Goal: Find specific page/section: Find specific page/section

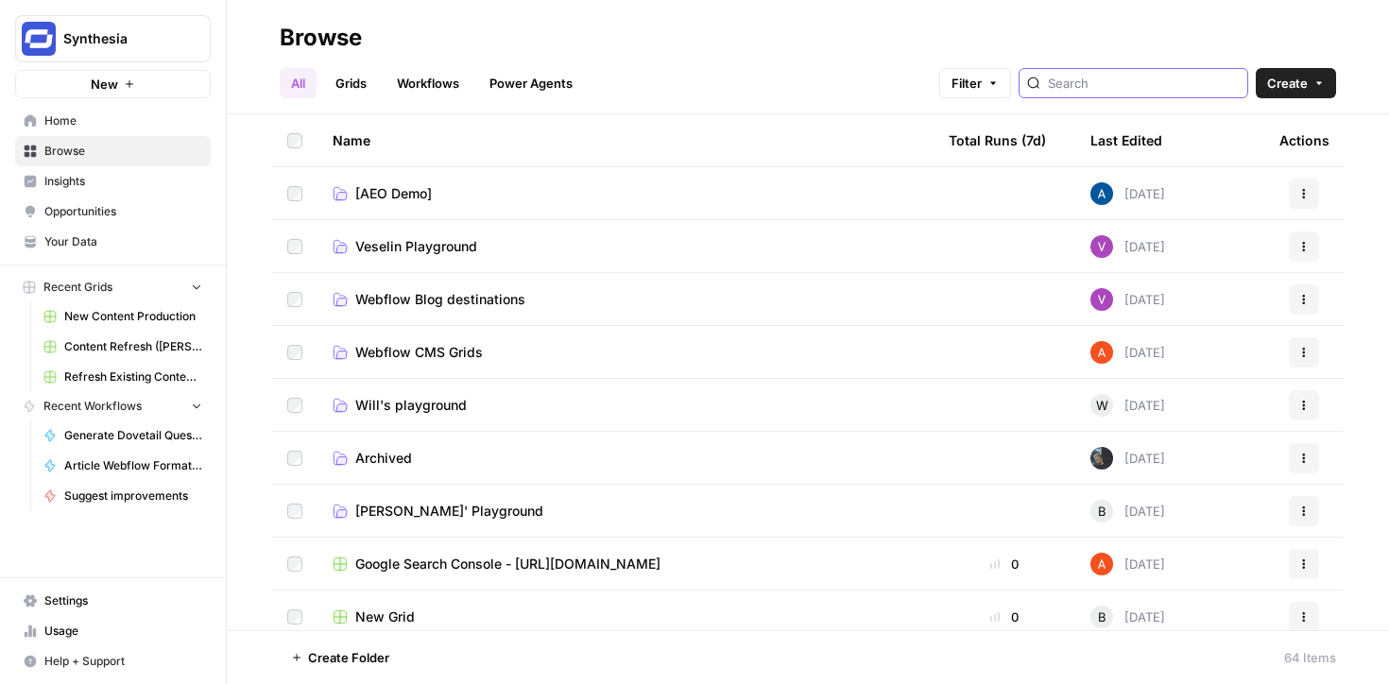
click at [1140, 80] on input "search" at bounding box center [1144, 83] width 192 height 19
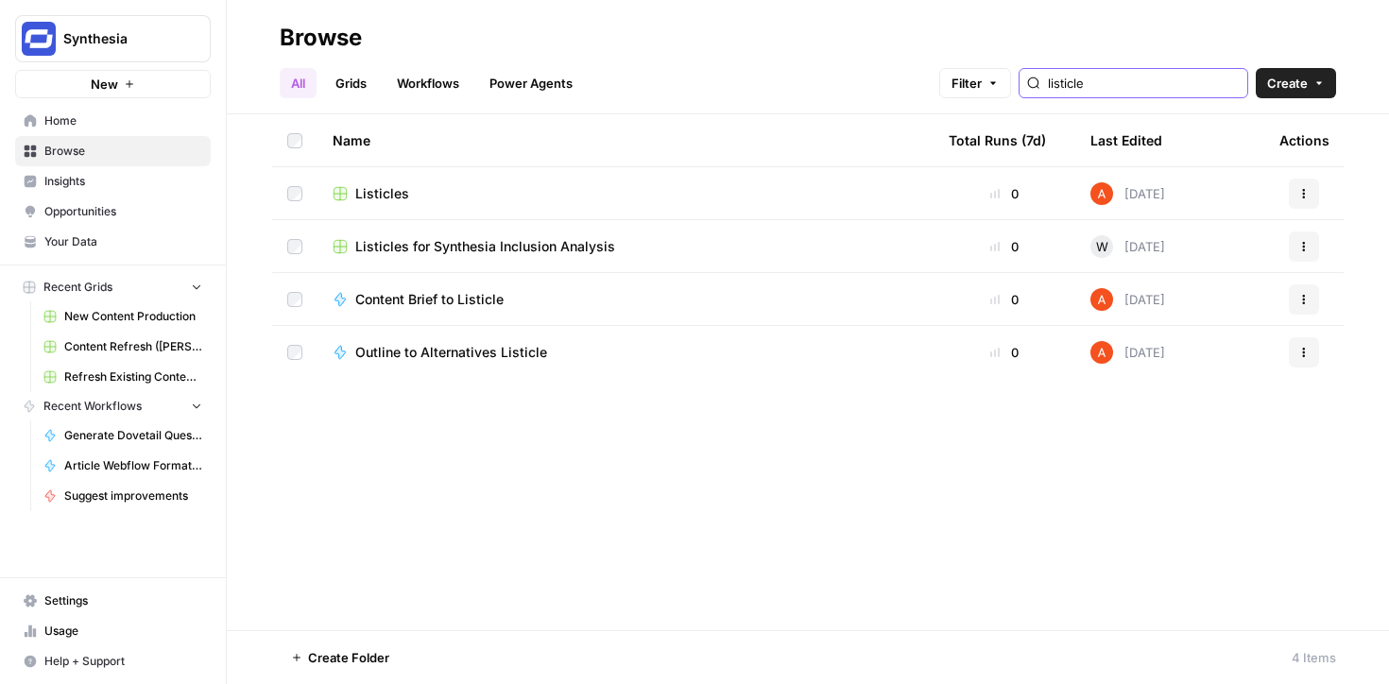
type input "listicle"
click at [487, 248] on span "Listicles for Synthesia Inclusion Analysis" at bounding box center [485, 246] width 260 height 19
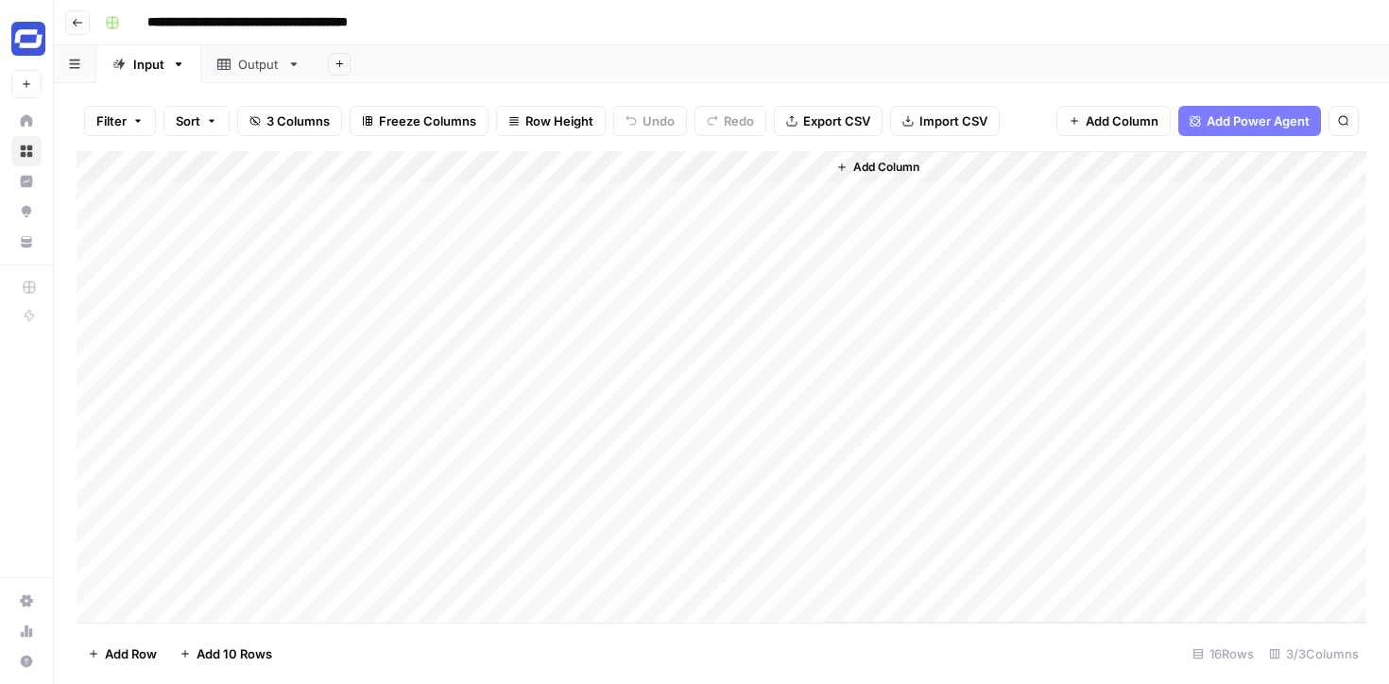
click at [252, 60] on div "Output" at bounding box center [259, 64] width 42 height 19
